Goal: Transaction & Acquisition: Purchase product/service

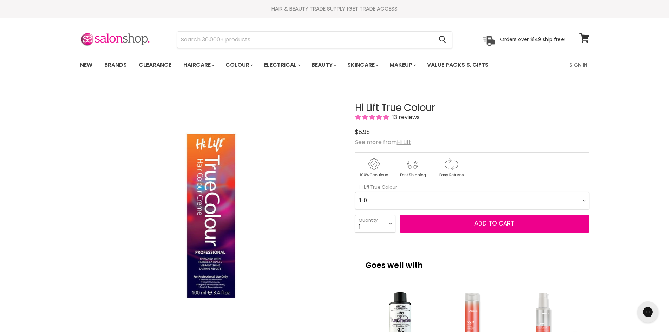
click at [400, 198] on Colour-0-0 "1-0 1-10 2-0 2-20 3-0 4-0 4-0 4-00 4-20 4-6 4.62 4-66 4-75 4-77 5-0 5-00 5-1 5-…" at bounding box center [472, 201] width 234 height 18
select Colour-0-0 "066 Red Intensifier"
click at [355, 192] on Colour-0-0 "1-0 1-10 2-0 2-20 3-0 4-0 4-0 4-00 4-20 4-6 4.62 4-66 4-75 4-77 5-0 5-00 5-1 5-…" at bounding box center [472, 201] width 234 height 18
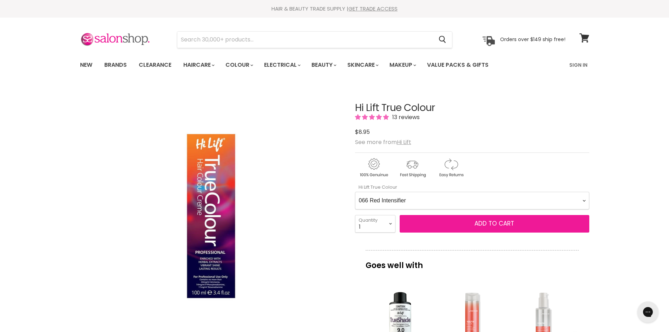
click at [463, 222] on button "Add to cart" at bounding box center [495, 224] width 190 height 18
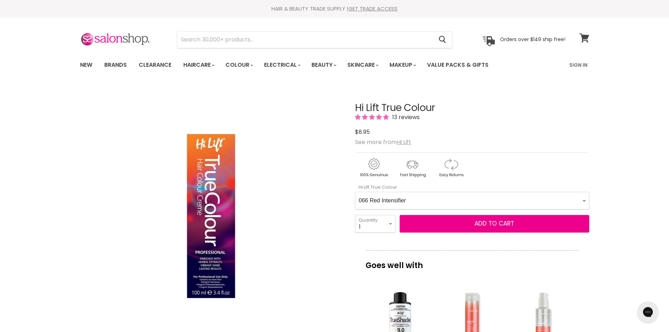
click at [584, 33] on icon at bounding box center [584, 37] width 10 height 9
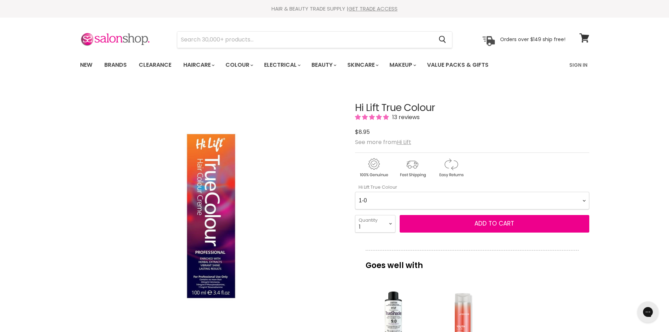
click at [381, 197] on Colour-0-0 "1-0 1-10 2-0 2-20 3-0 4-0 4-0 4-00 4-20 4-6 4.62 4-66 4-75 4-77 5-0 5-00 5-1 5-…" at bounding box center [472, 201] width 234 height 18
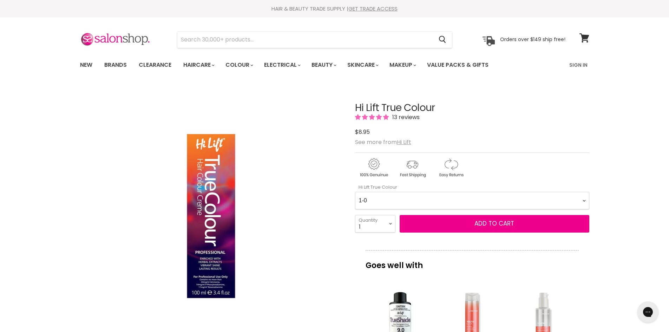
select Colour-0-0 "066 Red Intensifier"
click at [355, 192] on Colour-0-0 "1-0 1-10 2-0 2-20 3-0 4-0 4-0 4-00 4-20 4-6 4.62 4-66 4-75 4-77 5-0 5-00 5-1 5-…" at bounding box center [472, 201] width 234 height 18
click at [375, 223] on select "1 2 3 4 5 6 7 8 9 10+" at bounding box center [375, 224] width 40 height 18
click at [355, 215] on select "1 2 3 4 5 6 7 8 9 10+" at bounding box center [375, 224] width 40 height 18
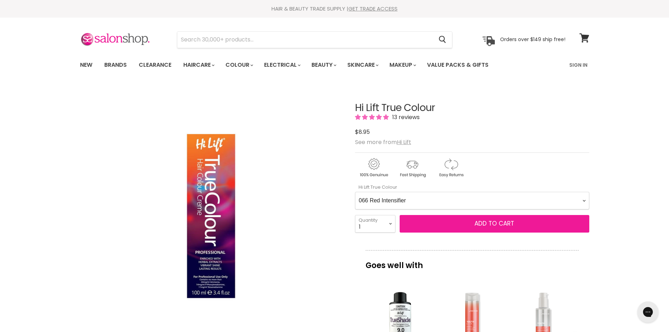
click at [500, 223] on span "Add to cart" at bounding box center [494, 223] width 40 height 8
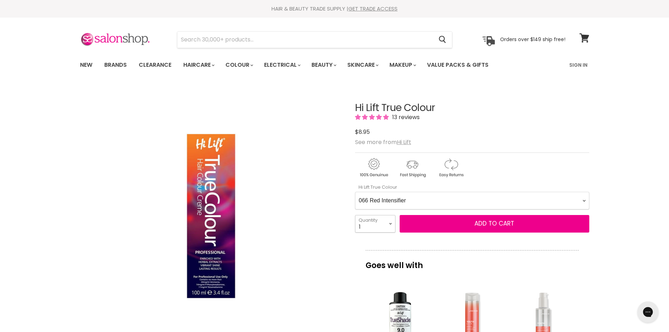
click at [364, 225] on select "1 2 3 4 5 6 7 8 9 10+" at bounding box center [375, 224] width 40 height 18
select select "2"
click at [355, 215] on select "1 2 3 4 5 6 7 8 9 10+" at bounding box center [375, 224] width 40 height 18
type input "2"
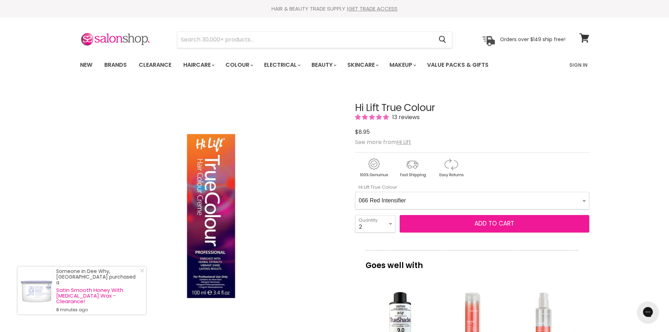
click at [502, 221] on span "Add to cart" at bounding box center [494, 223] width 40 height 8
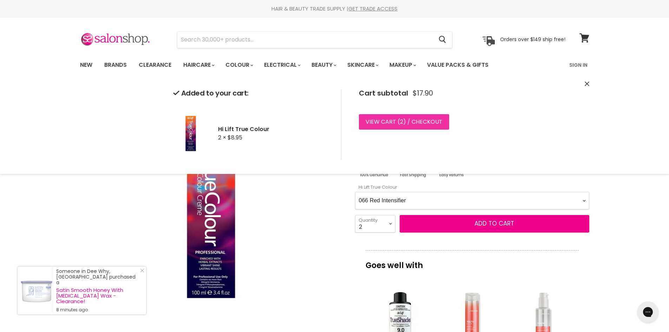
click at [378, 120] on link "View cart ( 2 ) / Checkout" at bounding box center [404, 121] width 90 height 15
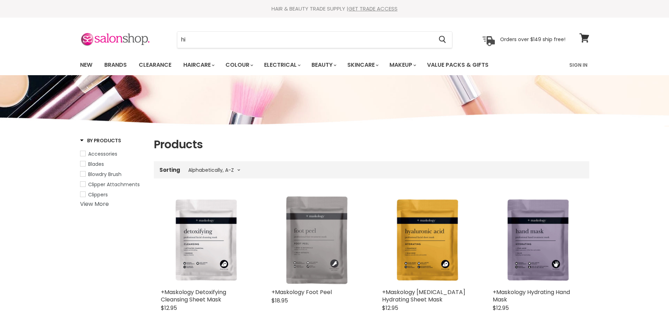
select select "title-ascending"
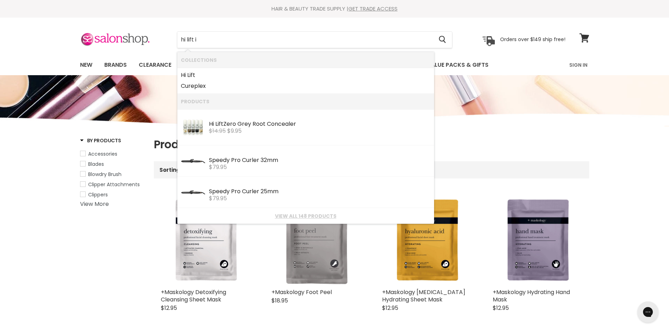
type input "hi lift in"
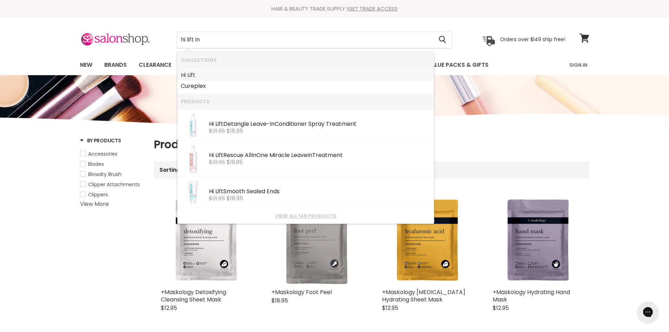
click at [190, 76] on b "Lift" at bounding box center [191, 75] width 8 height 8
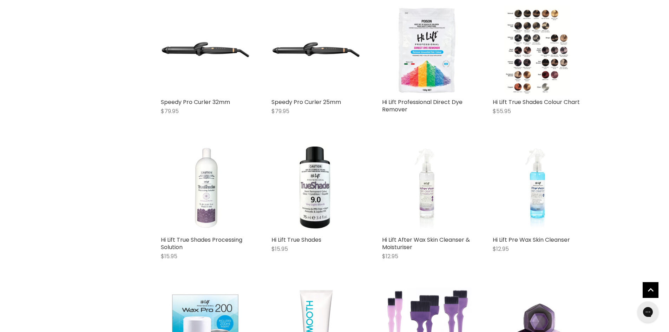
scroll to position [1615, 0]
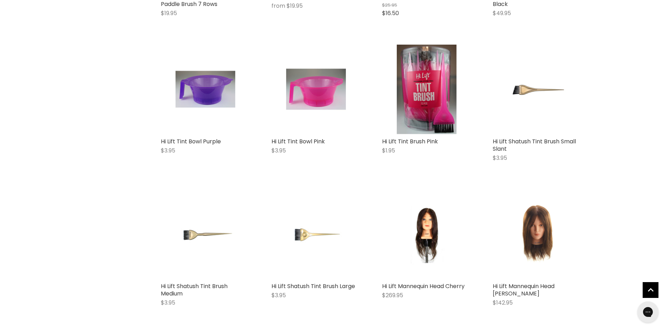
scroll to position [3054, 0]
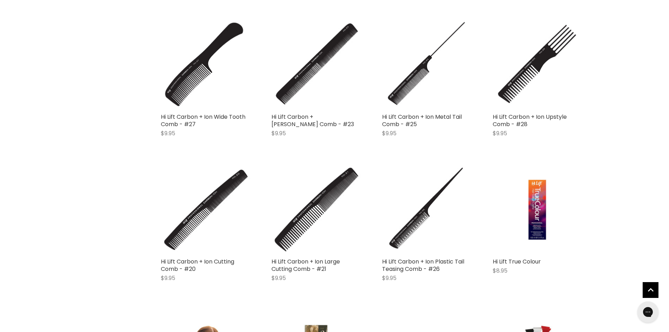
scroll to position [3932, 0]
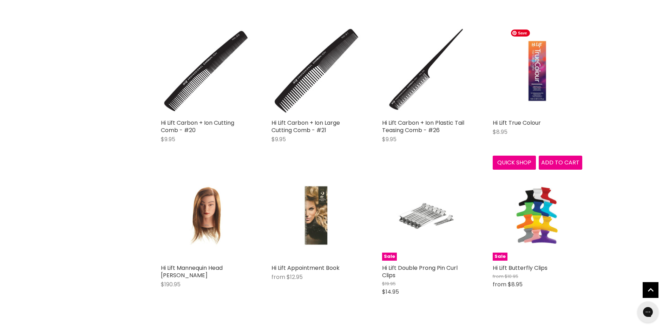
click at [532, 64] on img "Main content" at bounding box center [537, 71] width 60 height 90
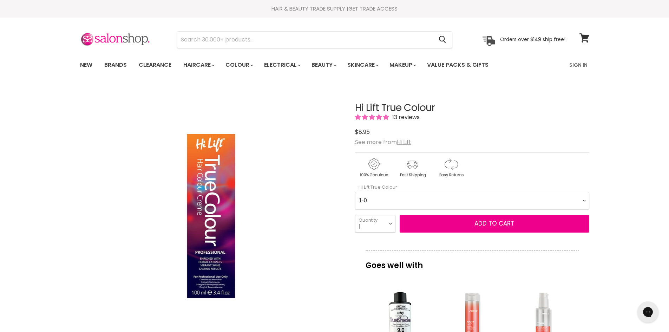
click at [456, 200] on Colour-0-0 "1-0 1-10 2-0 2-20 3-0 4-0 4-0 4-00 4-20 4-6 4.62 4-66 4-75 4-77 5-0 5-00 5-1 5-…" at bounding box center [472, 201] width 234 height 18
select Colour-0-0 "066 Red Intensifier"
click at [355, 192] on Colour-0-0 "1-0 1-10 2-0 2-20 3-0 4-0 4-0 4-00 4-20 4-6 4.62 4-66 4-75 4-77 5-0 5-00 5-1 5-…" at bounding box center [472, 201] width 234 height 18
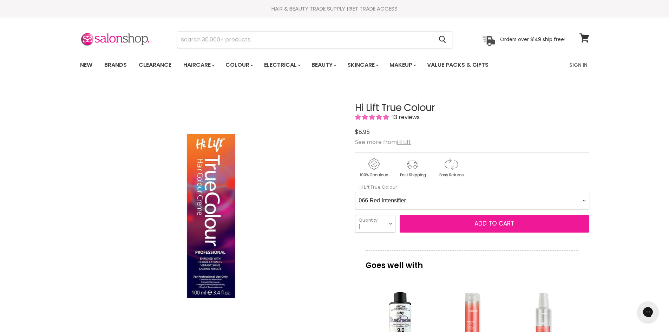
click at [500, 222] on span "Add to cart" at bounding box center [494, 223] width 40 height 8
click at [495, 222] on span "Add to cart" at bounding box center [494, 223] width 40 height 8
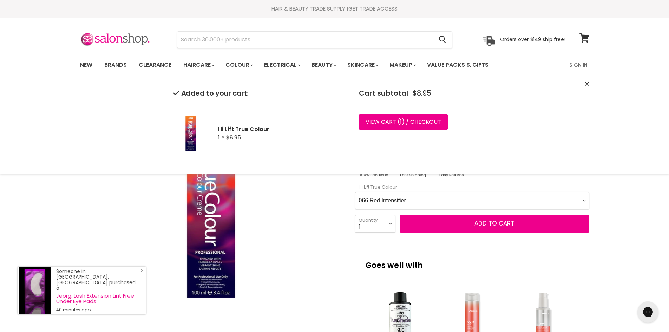
click at [388, 110] on div "Cart subtotal $8.95 View cart ( 1 ) / Checkout Checkout" at bounding box center [418, 124] width 155 height 71
click at [389, 121] on link "View cart ( 1 ) / Checkout" at bounding box center [403, 121] width 89 height 15
